Goal: Navigation & Orientation: Understand site structure

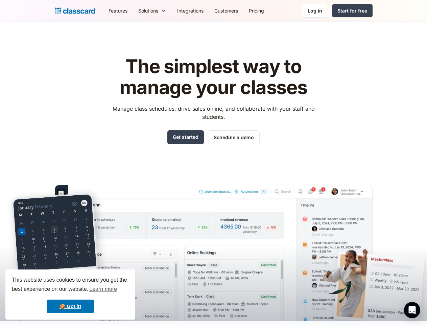
click at [213, 162] on div "The simplest way to manage your classes Manage class schedules, drive sales onl…" at bounding box center [214, 182] width 318 height 275
click at [70, 294] on div "This website uses cookies to ensure you get the best experience on our website.…" at bounding box center [70, 294] width 130 height 50
click at [238, 10] on nav "Features Resources Blog The latest industry news, updates and info. Customer st…" at bounding box center [238, 10] width 270 height 15
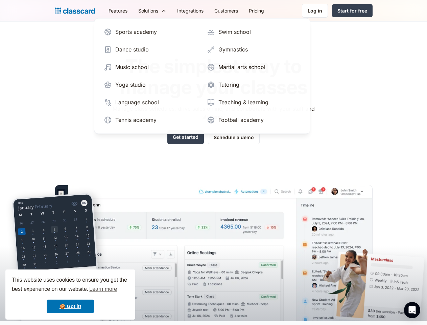
click at [138, 10] on div "Solutions" at bounding box center [148, 10] width 20 height 7
click at [412, 310] on icon "Open Intercom Messenger" at bounding box center [412, 310] width 7 height 8
